Goal: Complete application form: Complete application form

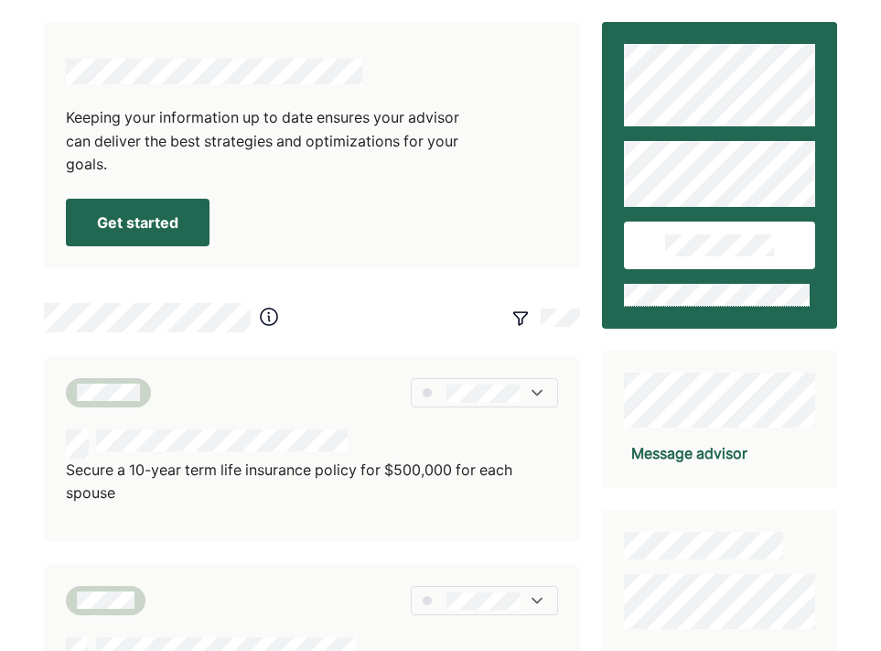
click at [141, 224] on button "Get started" at bounding box center [138, 223] width 144 height 48
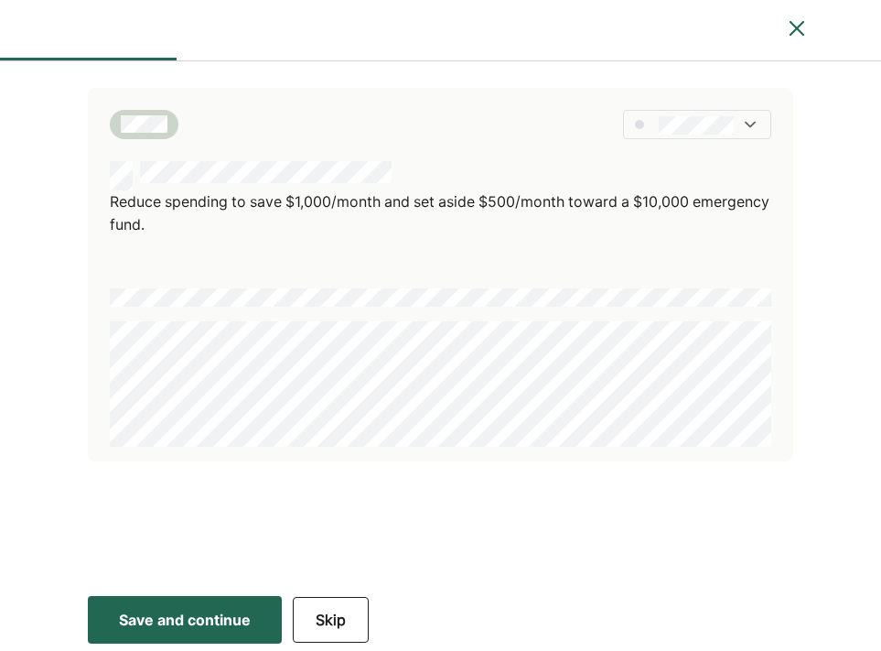
scroll to position [1267, 0]
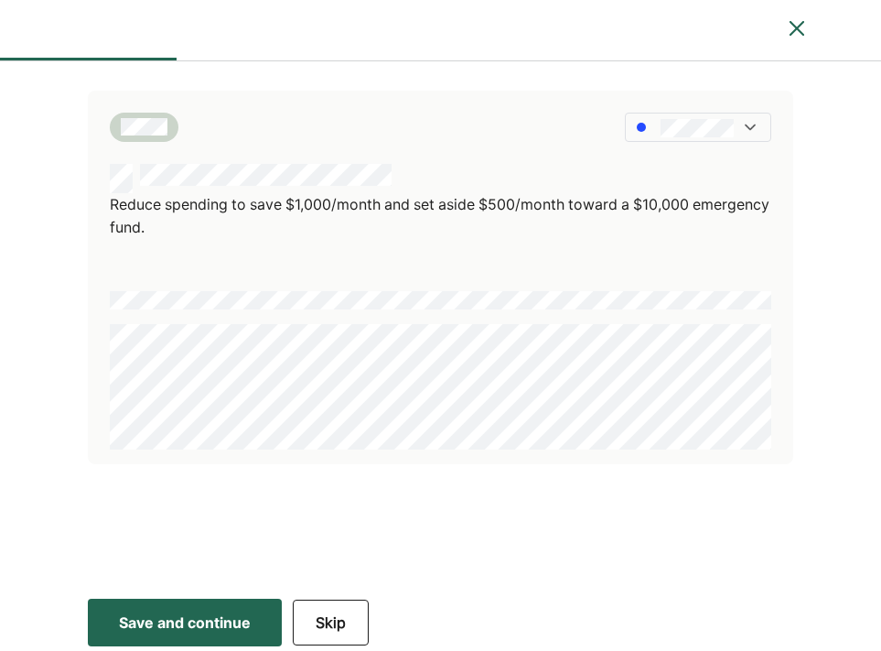
click at [195, 611] on div "Save and continue" at bounding box center [185, 622] width 132 height 22
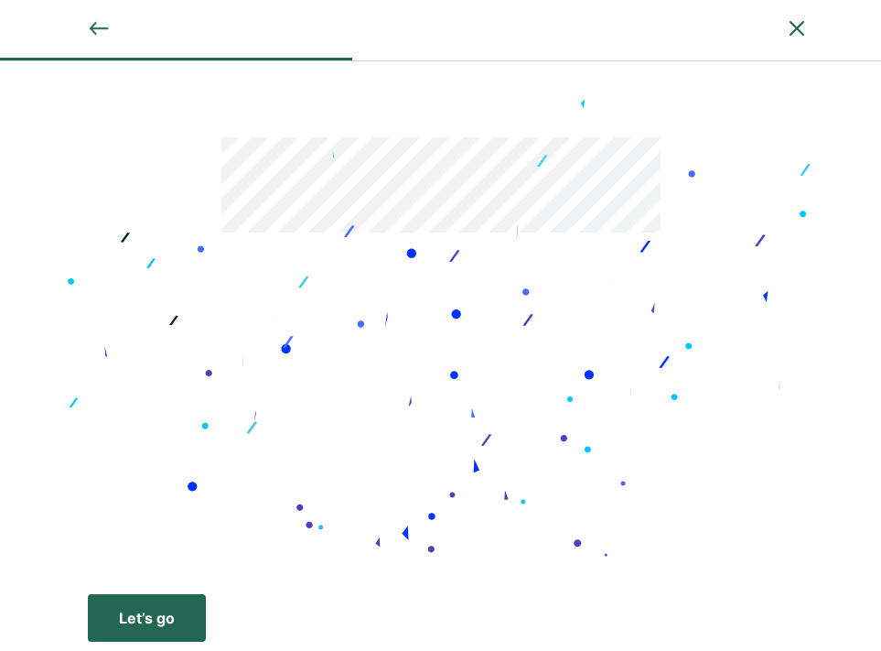
click at [171, 621] on div "Let’s go" at bounding box center [147, 618] width 56 height 22
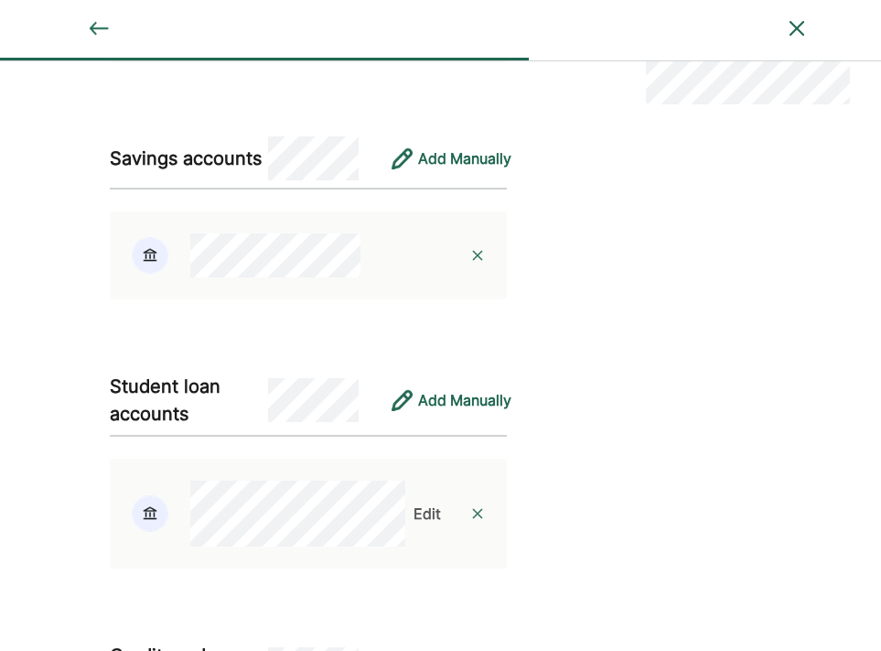
scroll to position [495, 0]
click at [435, 159] on div "Add Manually" at bounding box center [464, 157] width 93 height 22
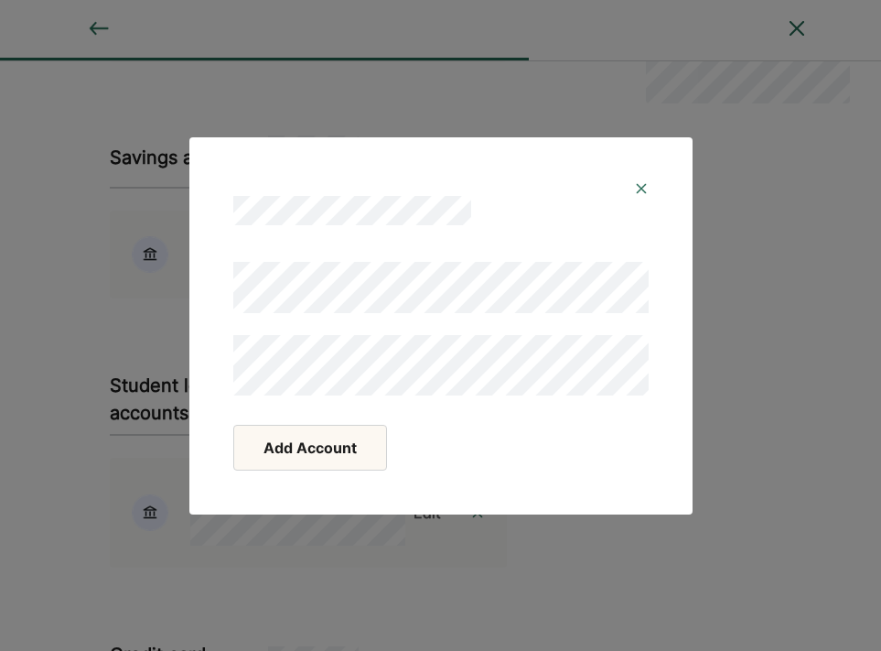
click at [325, 447] on button "Add Account" at bounding box center [310, 448] width 154 height 46
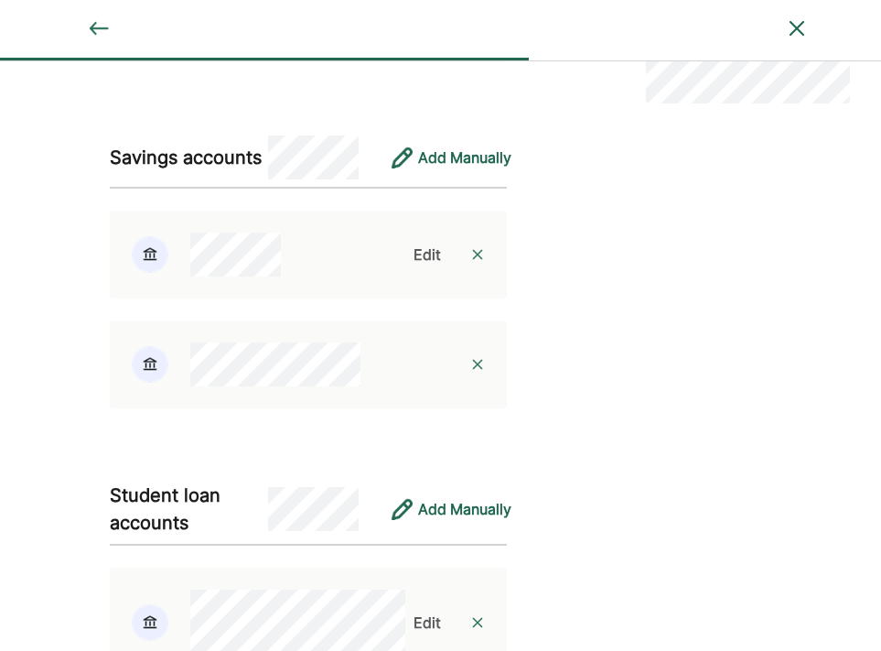
click at [430, 264] on div "Edit" at bounding box center [427, 254] width 27 height 22
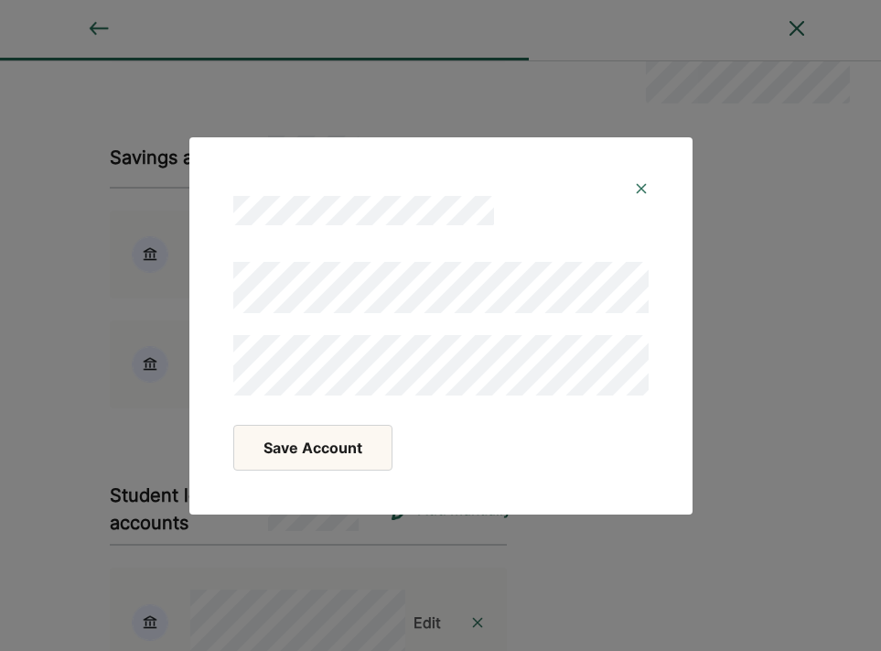
click at [317, 461] on button "Save Account" at bounding box center [312, 448] width 159 height 46
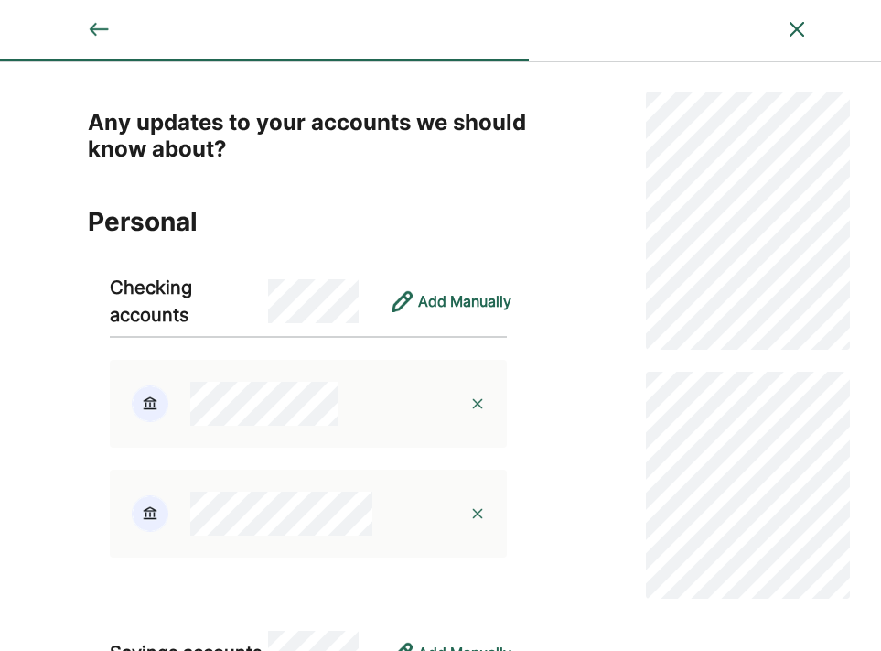
scroll to position [0, 0]
